Goal: Find specific page/section

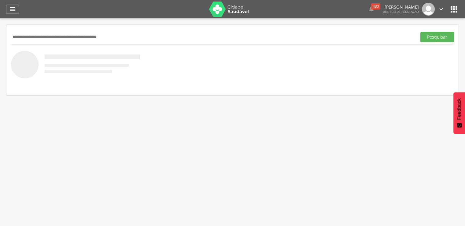
click at [455, 10] on icon "" at bounding box center [454, 9] width 10 height 10
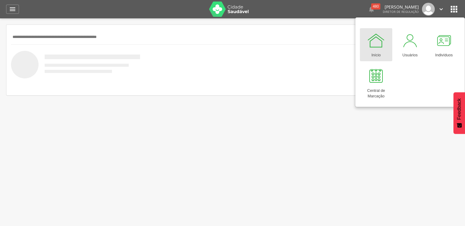
click at [455, 10] on icon "" at bounding box center [454, 9] width 10 height 10
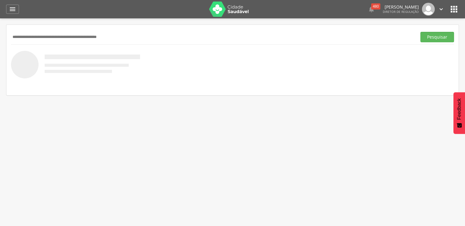
click at [455, 5] on icon "" at bounding box center [454, 9] width 10 height 10
click at [454, 6] on icon "" at bounding box center [454, 9] width 10 height 10
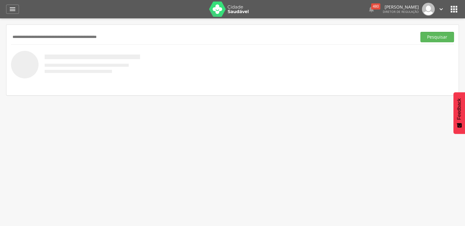
click at [454, 6] on icon "" at bounding box center [454, 9] width 10 height 10
click at [454, 10] on icon "" at bounding box center [454, 9] width 10 height 10
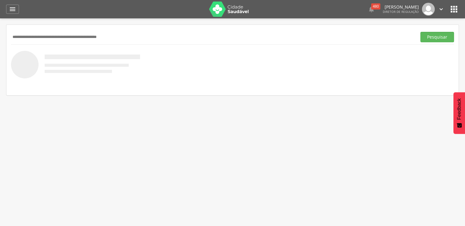
click at [454, 10] on icon "" at bounding box center [454, 9] width 10 height 10
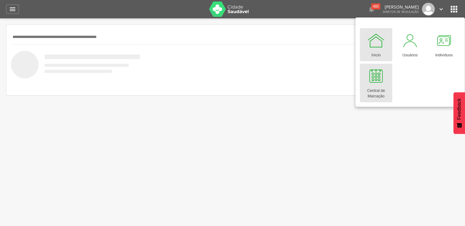
click at [364, 88] on div "Central de Marcação" at bounding box center [376, 92] width 26 height 14
